Goal: Understand process/instructions: Learn how to perform a task or action

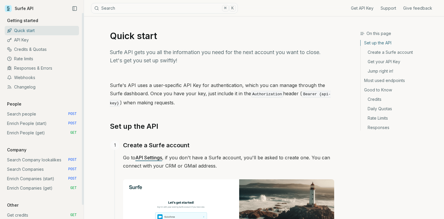
scroll to position [15, 0]
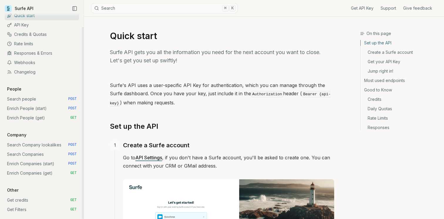
click at [36, 154] on link "Search Companies POST" at bounding box center [42, 153] width 74 height 9
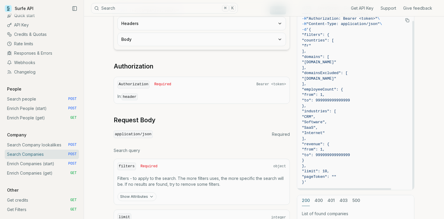
scroll to position [95, 0]
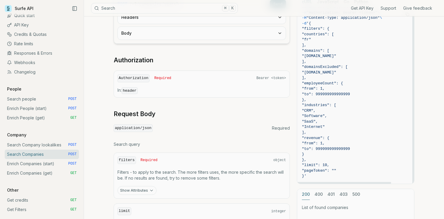
drag, startPoint x: 316, startPoint y: 117, endPoint x: 309, endPoint y: 176, distance: 58.6
click at [309, 176] on code "curl -X POST "[URL][DOMAIN_NAME]" \ -H "Authorization: Bearer <token>" \ -H "Co…" at bounding box center [355, 91] width 107 height 174
copy code "{ "filters": { "countries": [ "fr" ], "domains": [ "[DOMAIN_NAME]" ], "domainsE…"
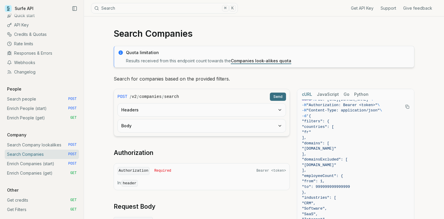
scroll to position [0, 0]
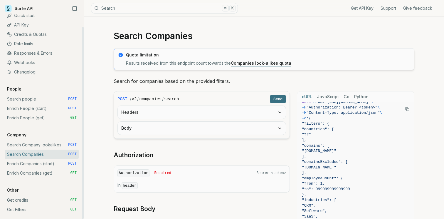
click at [40, 144] on link "Search Company lookalikes POST" at bounding box center [42, 144] width 74 height 9
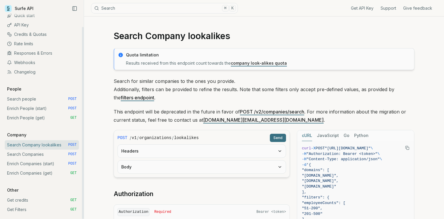
click at [47, 154] on link "Search Companies POST" at bounding box center [42, 153] width 74 height 9
